Goal: Task Accomplishment & Management: Manage account settings

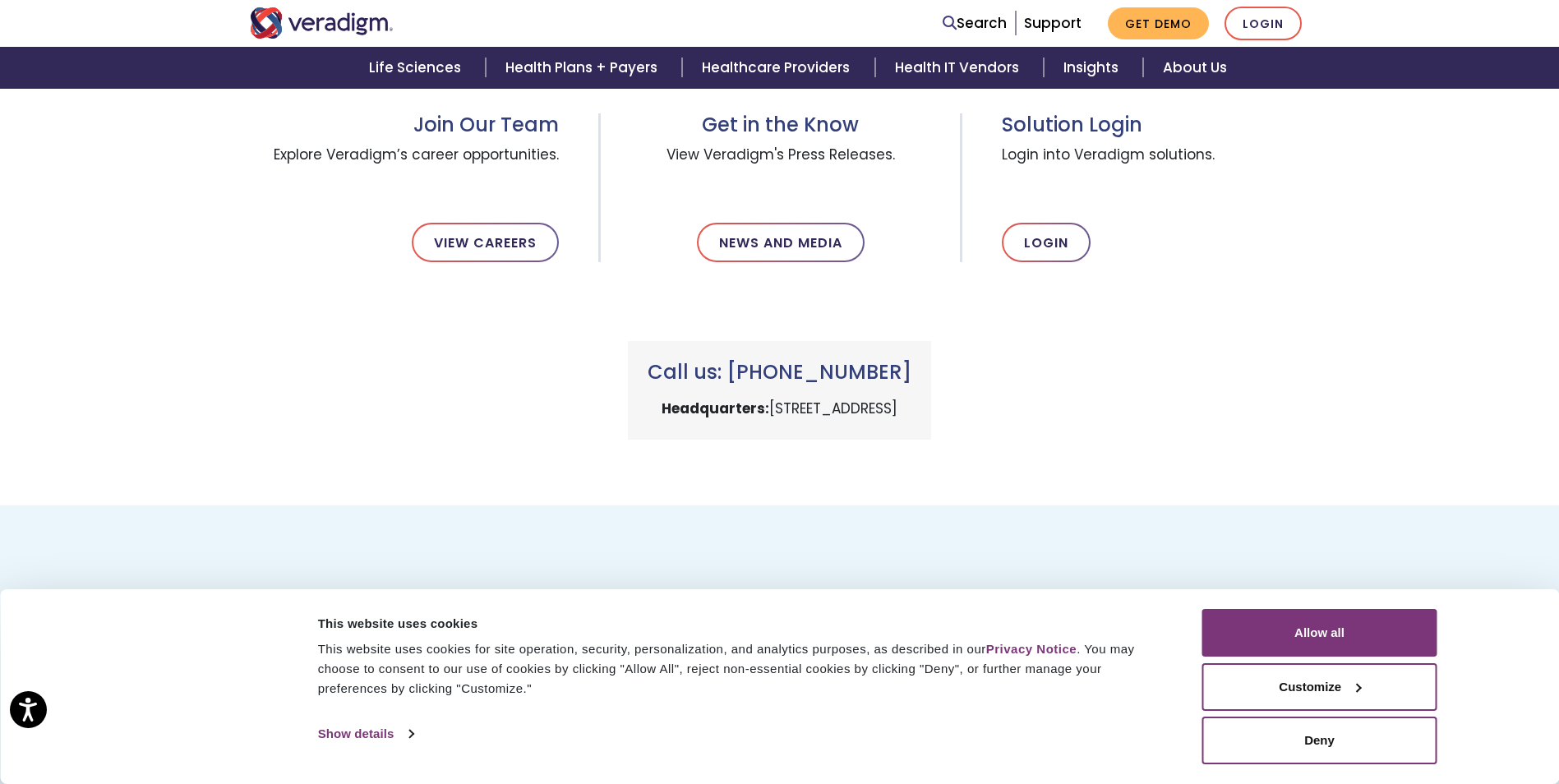
scroll to position [558, 0]
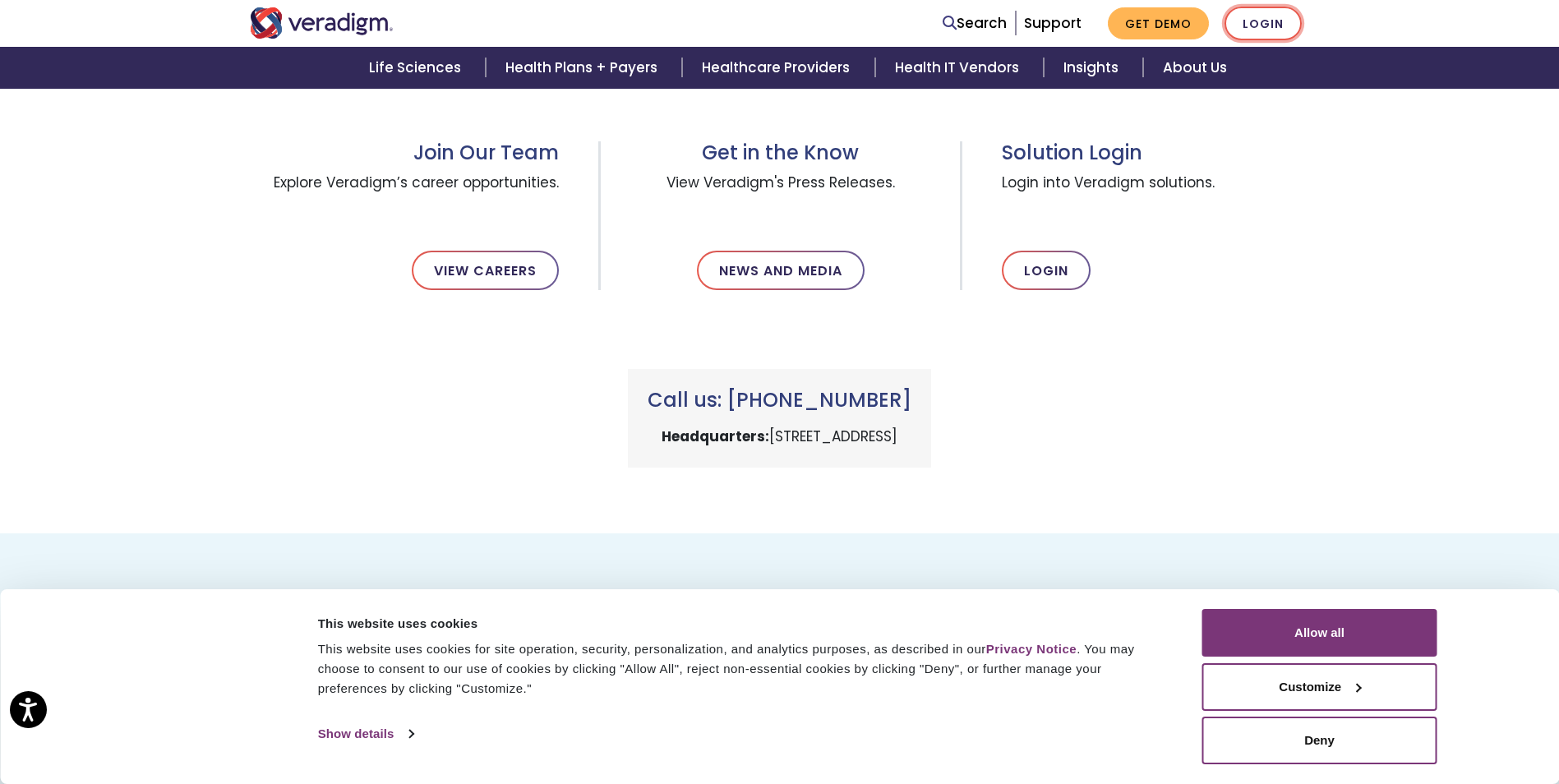
click at [1258, 28] on link "Login" at bounding box center [1263, 23] width 78 height 34
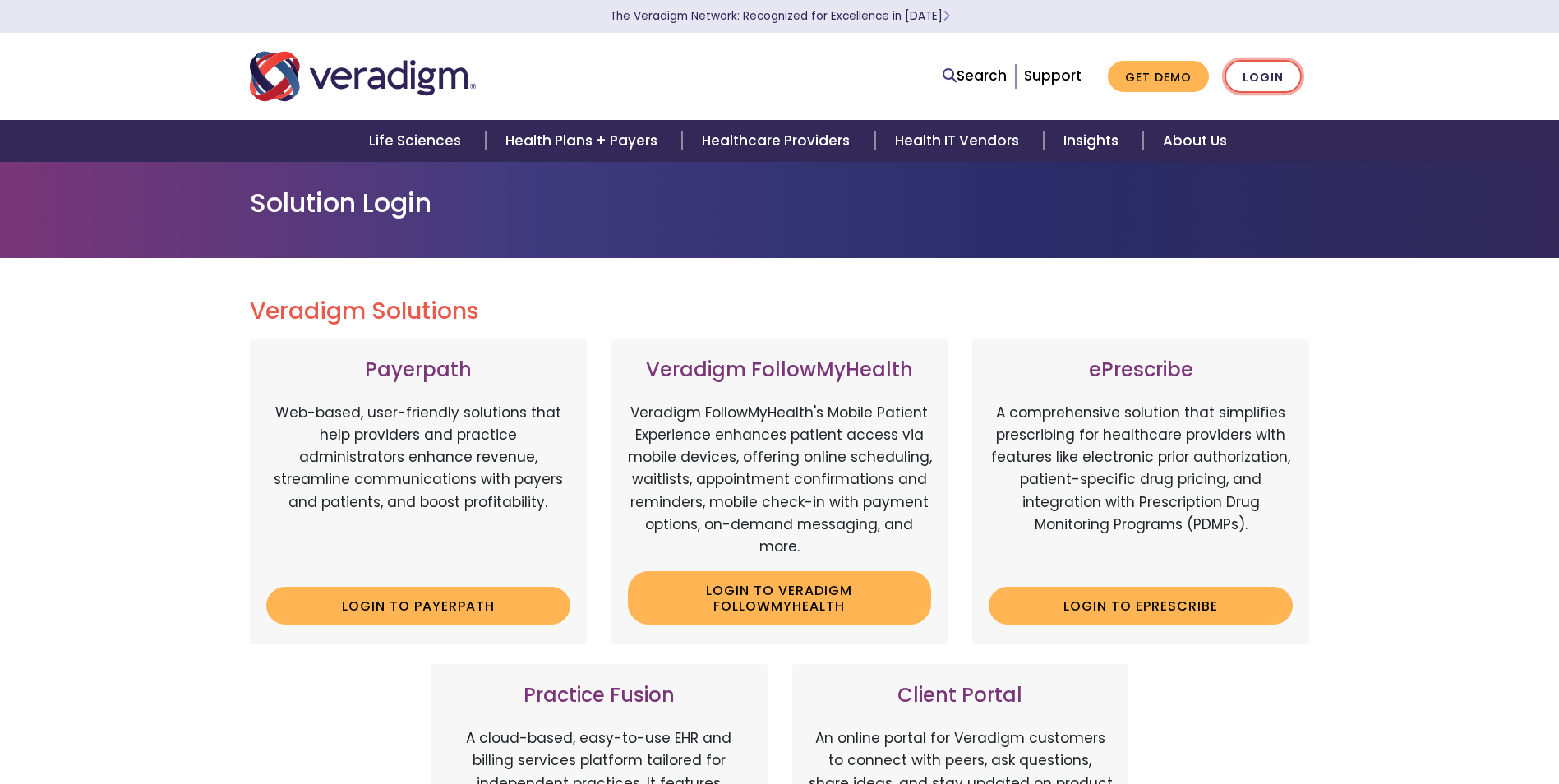
click at [1265, 79] on link "Login" at bounding box center [1263, 77] width 78 height 34
